Goal: Find specific page/section: Find specific page/section

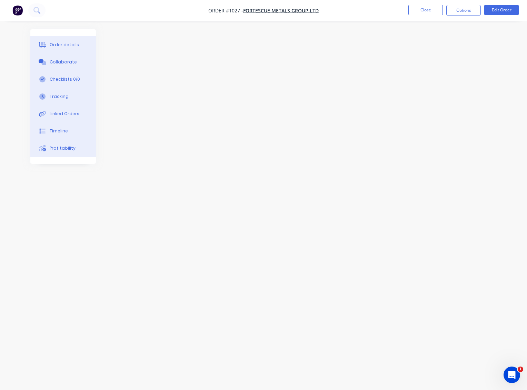
click at [19, 10] on img "button" at bounding box center [17, 10] width 10 height 10
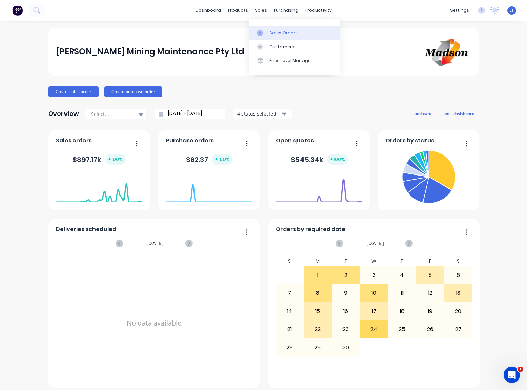
click at [293, 31] on div "Sales Orders" at bounding box center [283, 33] width 28 height 6
